Goal: Information Seeking & Learning: Learn about a topic

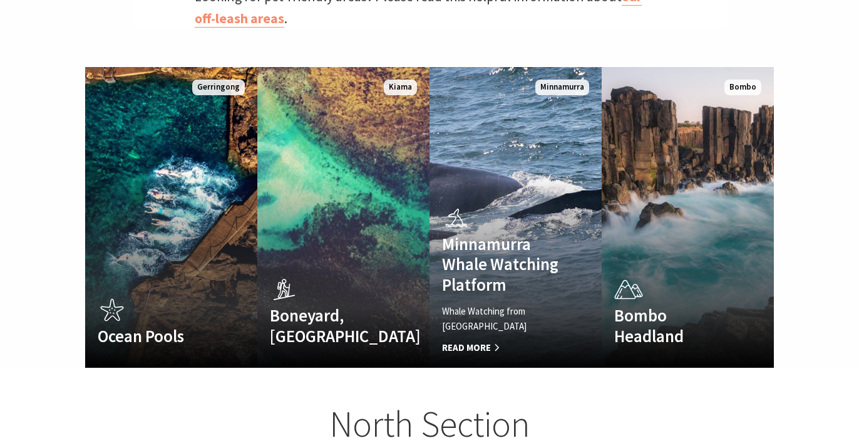
scroll to position [800, 0]
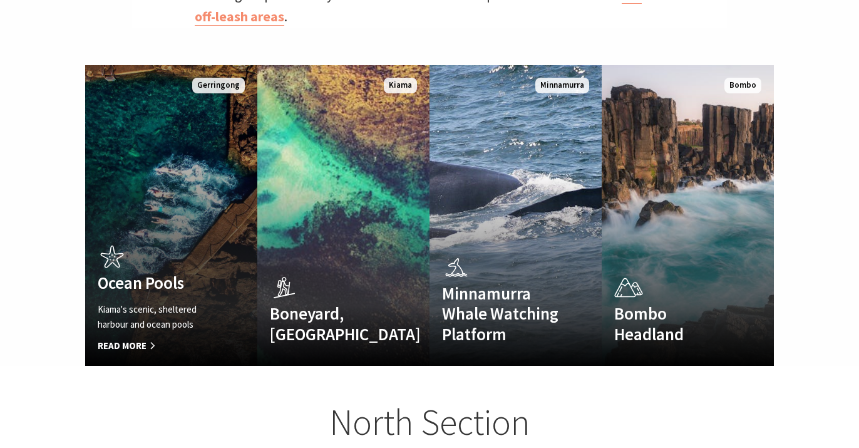
click at [143, 302] on p "Kiama's scenic, sheltered harbour and ocean pools" at bounding box center [159, 317] width 122 height 30
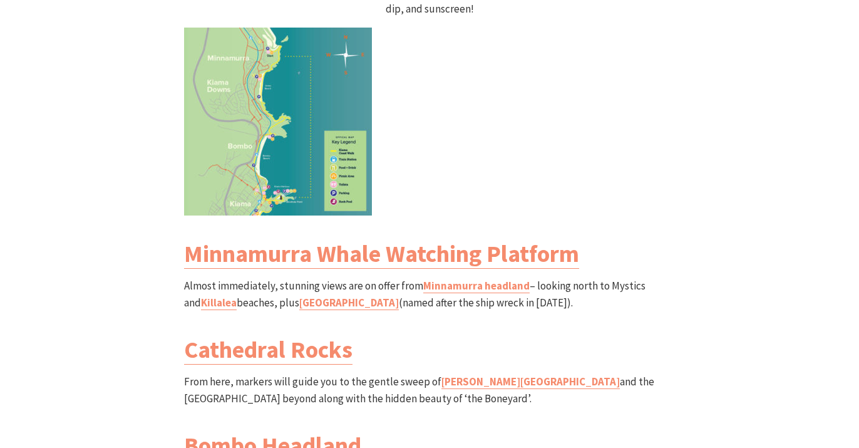
scroll to position [1387, 0]
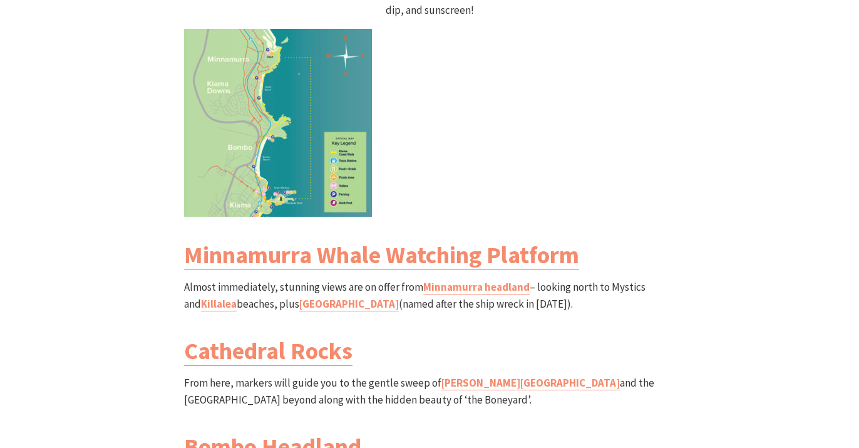
click at [247, 78] on img at bounding box center [278, 123] width 188 height 188
click at [321, 127] on img at bounding box center [278, 123] width 188 height 188
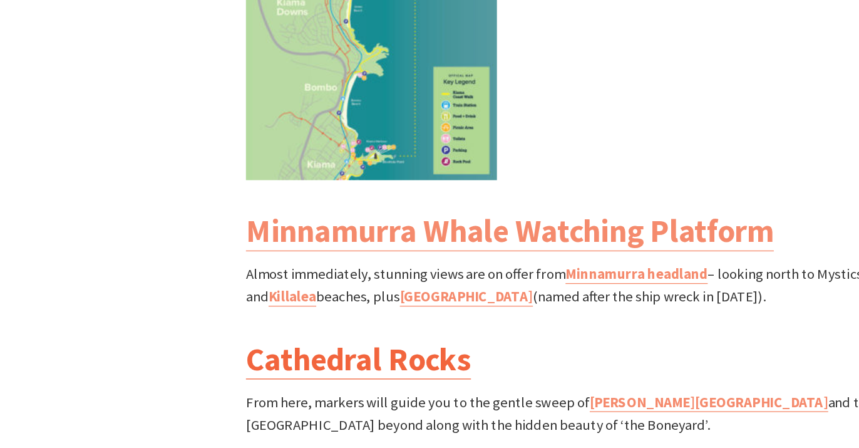
scroll to position [1355, 0]
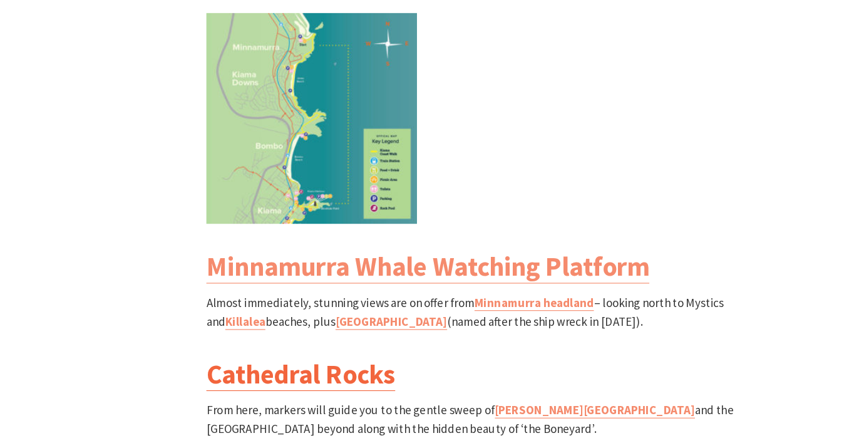
click at [259, 367] on link "Cathedral Rocks" at bounding box center [268, 382] width 168 height 30
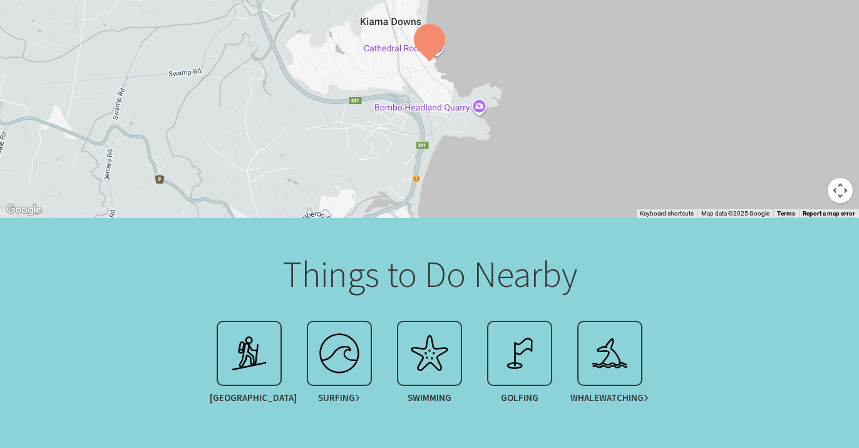
scroll to position [655, 0]
click at [244, 366] on img at bounding box center [249, 354] width 50 height 50
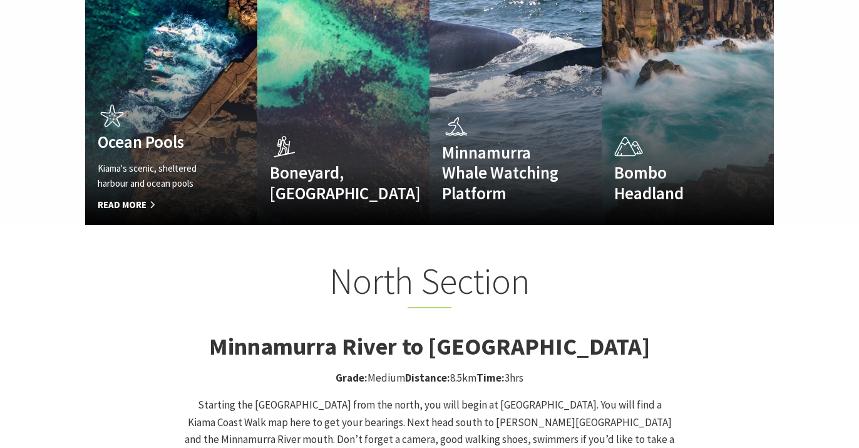
scroll to position [943, 0]
